Goal: Information Seeking & Learning: Learn about a topic

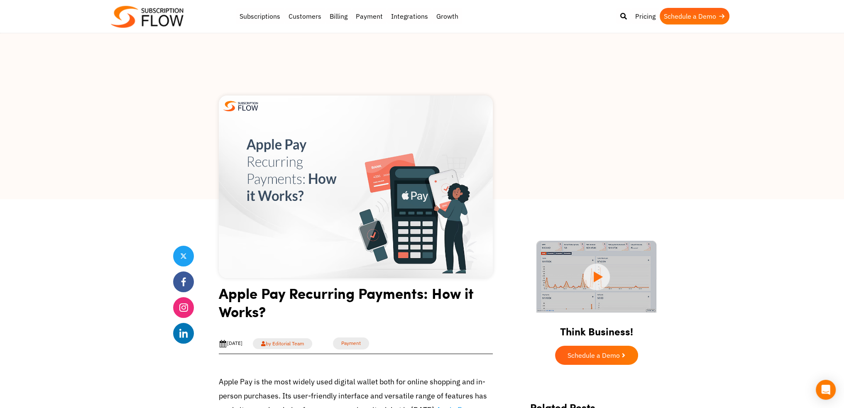
click at [456, 214] on img at bounding box center [356, 187] width 274 height 183
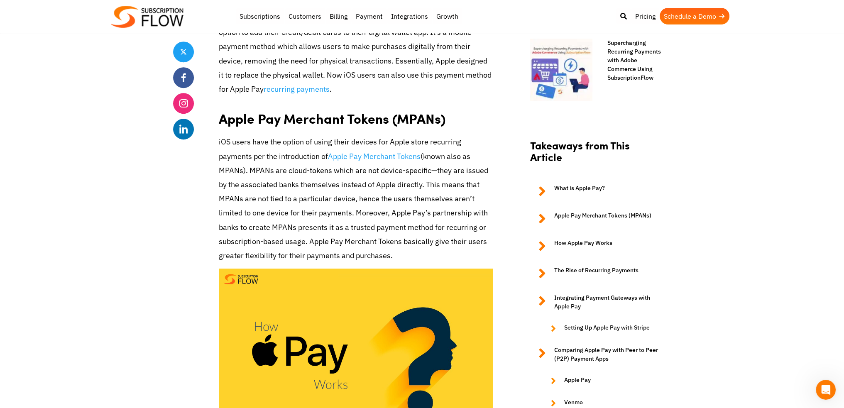
scroll to position [694, 0]
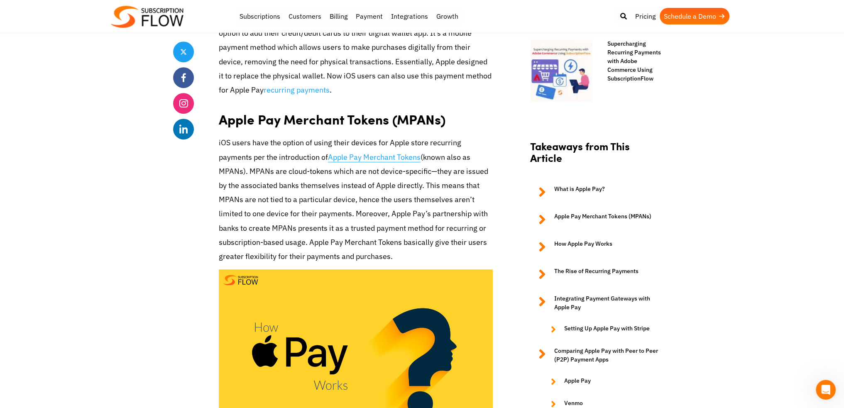
click at [380, 154] on link "Apple Pay Merchant Tokens" at bounding box center [374, 157] width 93 height 10
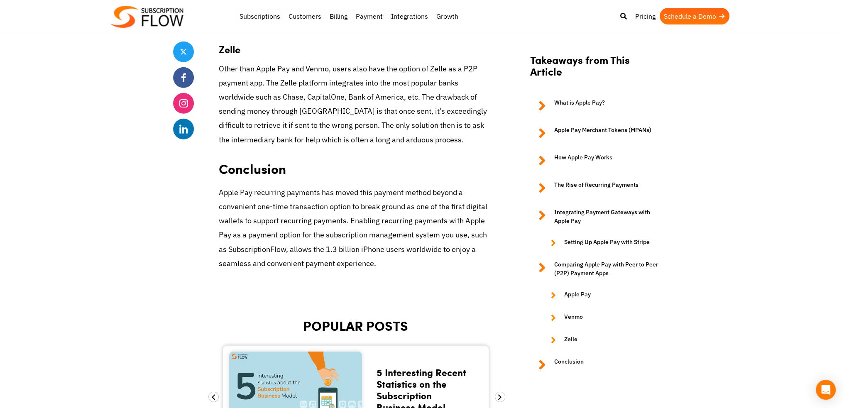
scroll to position [3042, 0]
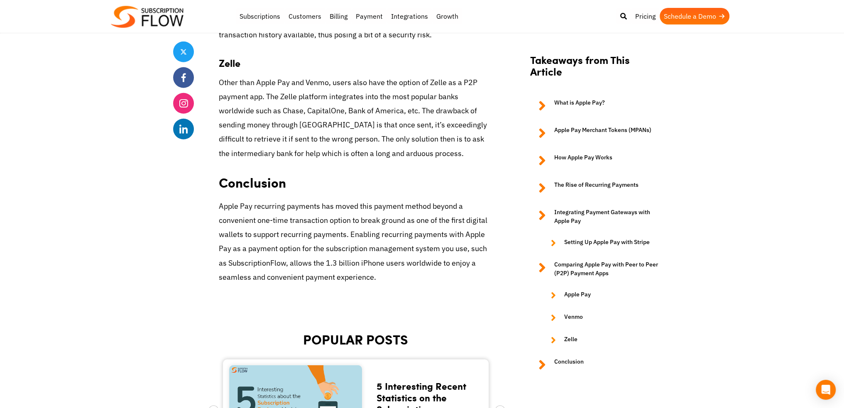
click at [571, 129] on link "Apple Pay Merchant Tokens (MPANs)" at bounding box center [596, 133] width 133 height 15
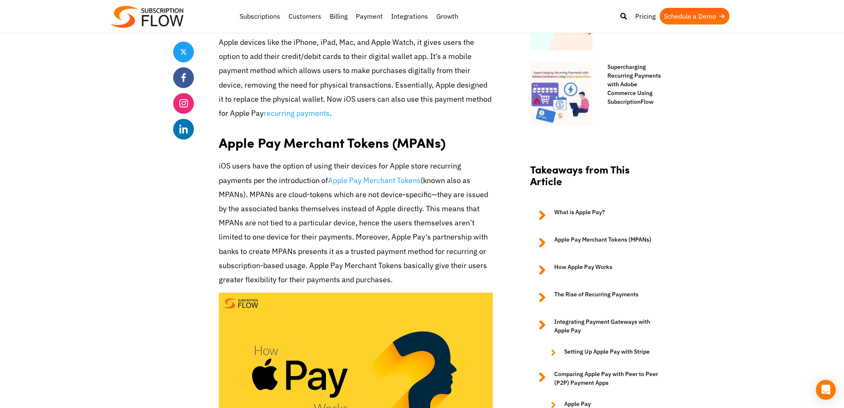
scroll to position [633, 0]
